Goal: Navigation & Orientation: Find specific page/section

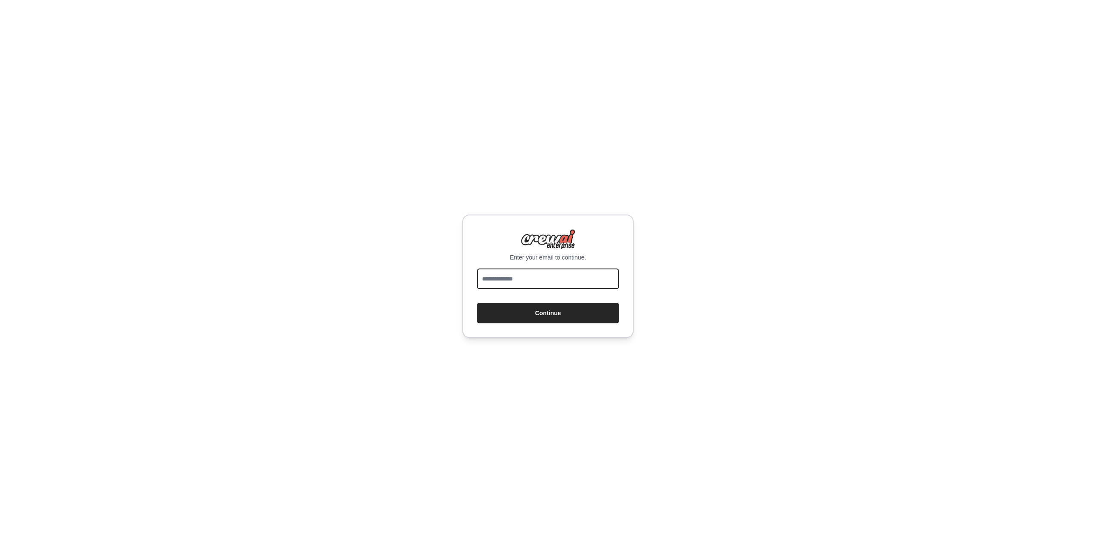
click at [525, 281] on input "email" at bounding box center [548, 279] width 142 height 21
type input "*****"
click at [0, 552] on com-1password-button at bounding box center [0, 552] width 0 height 0
click at [567, 279] on input "email" at bounding box center [548, 279] width 142 height 21
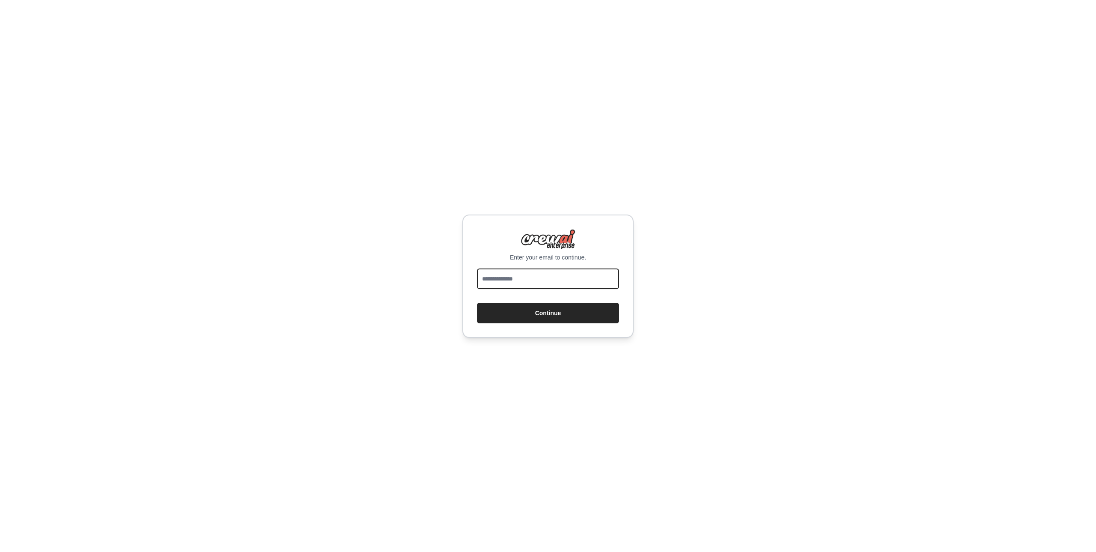
click at [511, 276] on input "email" at bounding box center [548, 279] width 142 height 21
type input "**********"
click at [477, 303] on button "Continue" at bounding box center [548, 313] width 142 height 21
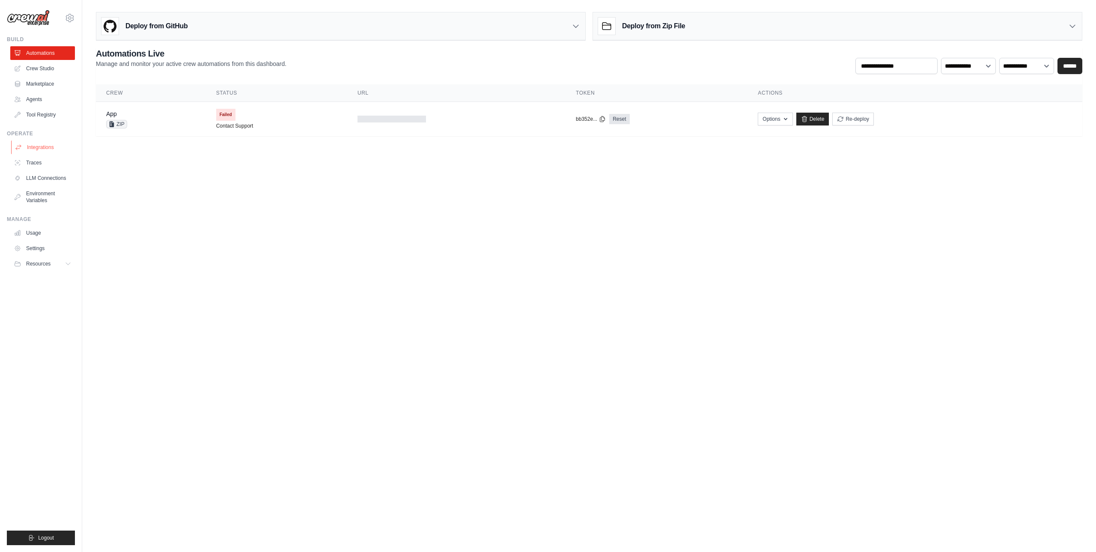
click at [39, 148] on link "Integrations" at bounding box center [43, 147] width 65 height 14
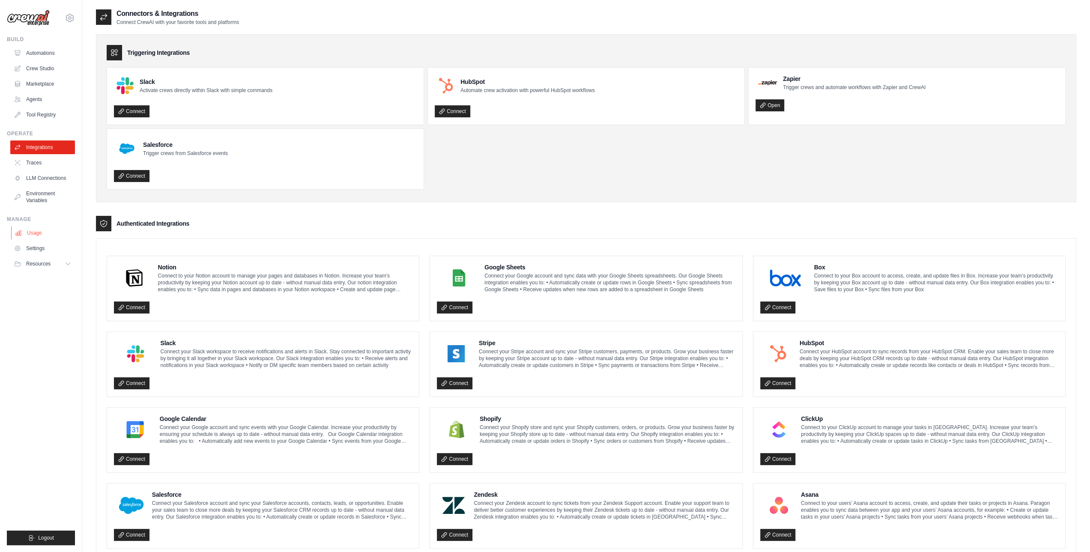
click at [38, 231] on link "Usage" at bounding box center [43, 233] width 65 height 14
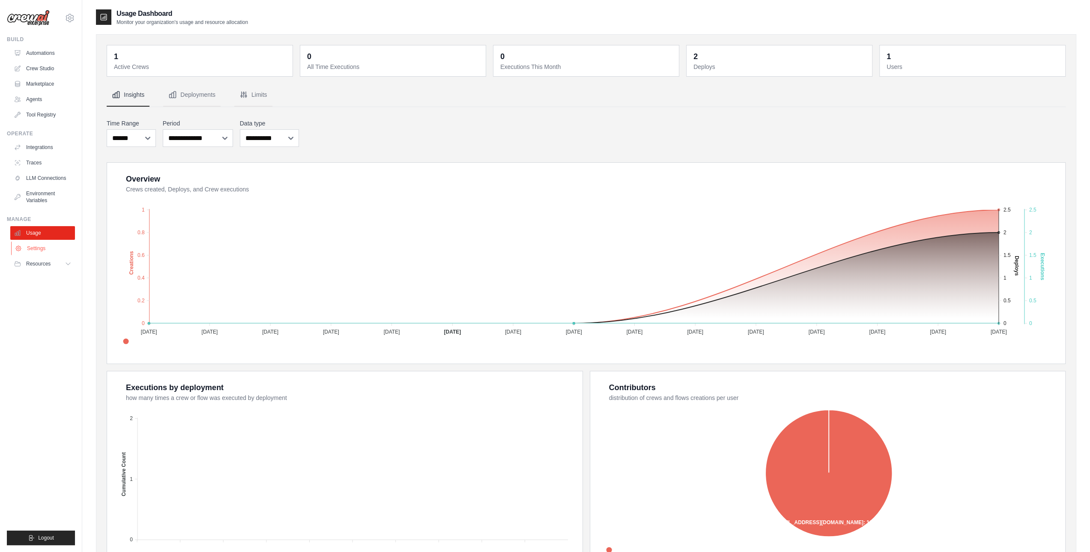
click at [39, 248] on link "Settings" at bounding box center [43, 249] width 65 height 14
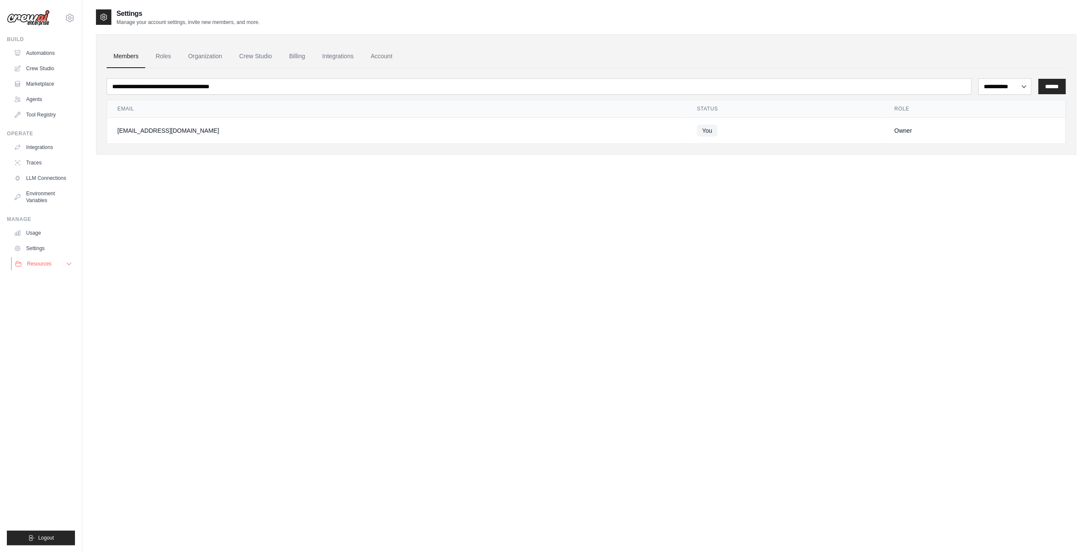
click at [43, 261] on span "Resources" at bounding box center [39, 263] width 24 height 7
click at [56, 282] on link "Documentation" at bounding box center [46, 278] width 60 height 12
